Goal: Task Accomplishment & Management: Manage account settings

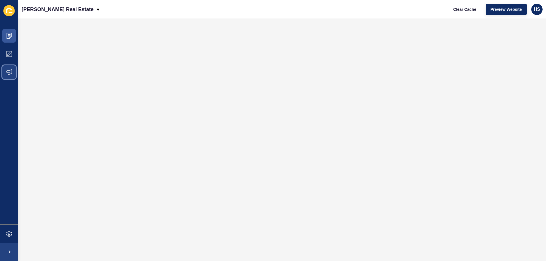
click at [5, 72] on span at bounding box center [9, 72] width 18 height 18
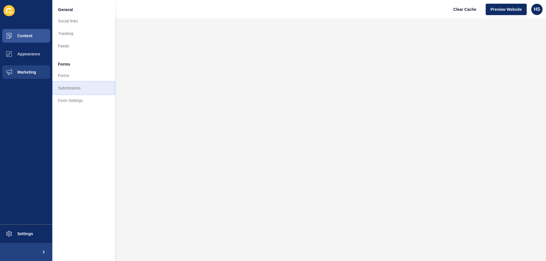
click at [73, 90] on link "Submissions" at bounding box center [83, 88] width 63 height 13
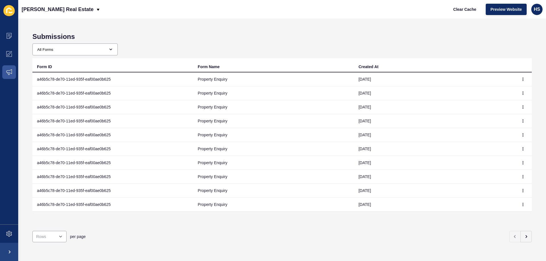
click at [523, 80] on td at bounding box center [523, 80] width 17 height 14
click at [522, 78] on icon "button" at bounding box center [523, 79] width 3 height 3
click at [501, 90] on link "View" at bounding box center [503, 91] width 40 height 13
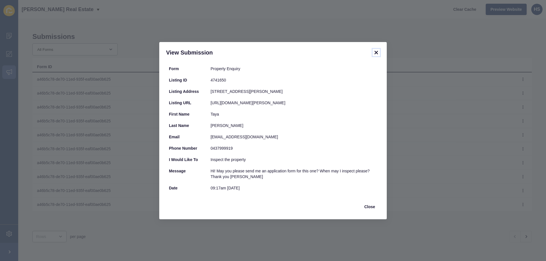
click at [377, 51] on icon at bounding box center [376, 52] width 7 height 7
